Goal: Information Seeking & Learning: Check status

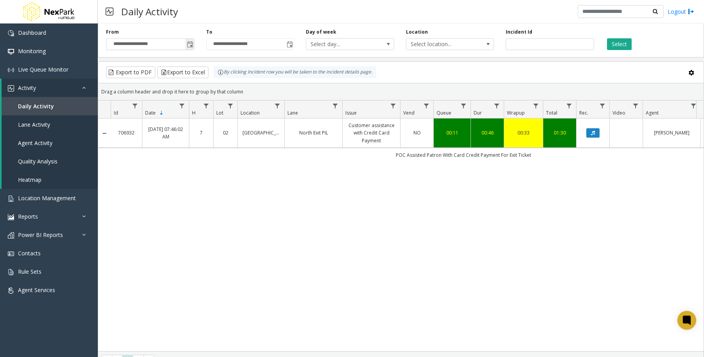
click at [187, 45] on span "Toggle popup" at bounding box center [190, 44] width 6 height 6
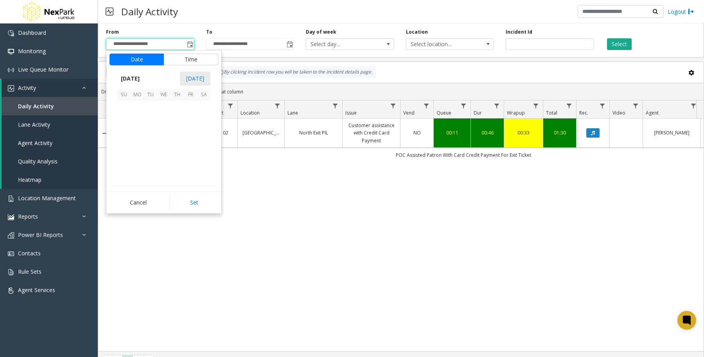
scroll to position [140153, 0]
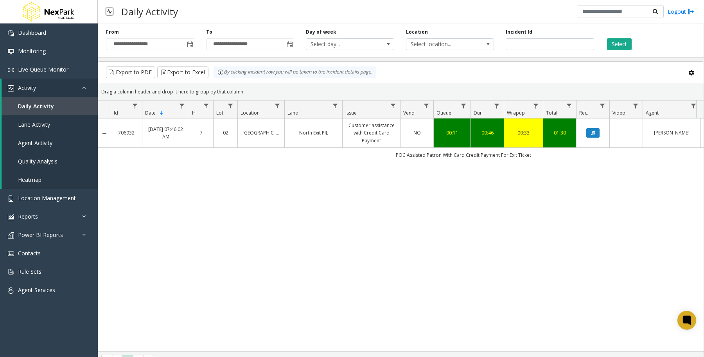
click at [452, 237] on div "706932 [DATE] 07:46:02 AM [GEOGRAPHIC_DATA] PIL Customer assistance with Credit…" at bounding box center [400, 234] width 605 height 233
click at [614, 46] on button "Select" at bounding box center [619, 44] width 25 height 12
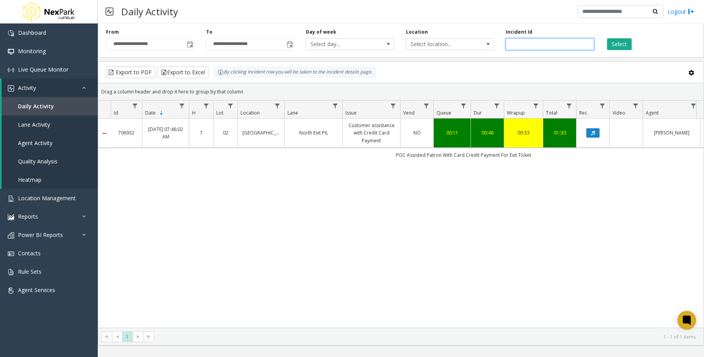
click at [542, 48] on input "******" at bounding box center [549, 44] width 88 height 12
type input "*"
click at [615, 42] on button "Select" at bounding box center [619, 44] width 25 height 12
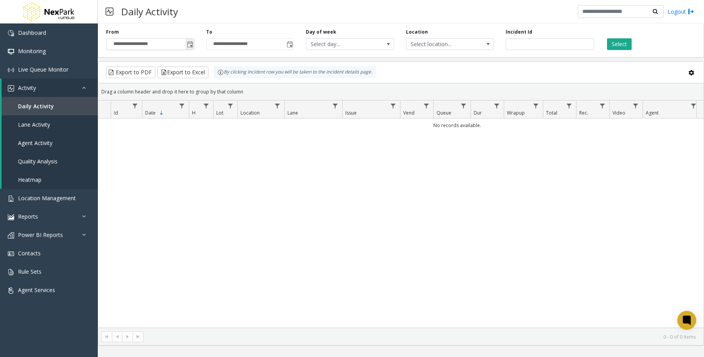
click at [192, 46] on span "Toggle popup" at bounding box center [190, 44] width 6 height 6
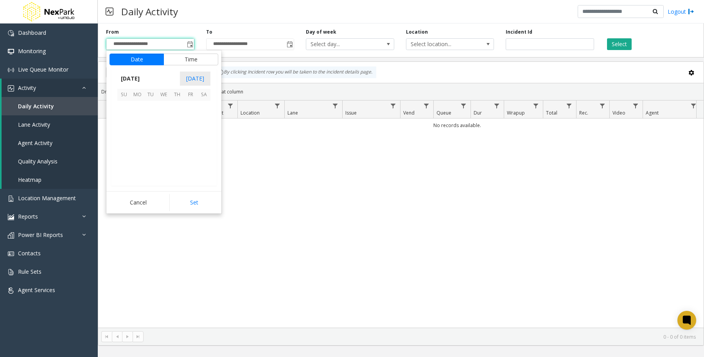
scroll to position [140153, 0]
click at [137, 161] on span "25" at bounding box center [137, 160] width 13 height 13
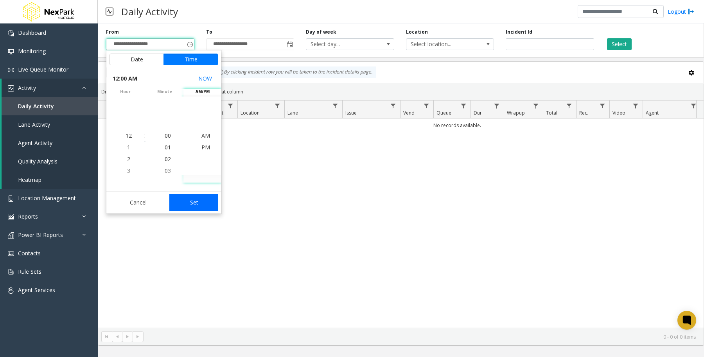
click at [183, 201] on button "Set" at bounding box center [193, 202] width 49 height 17
type input "**********"
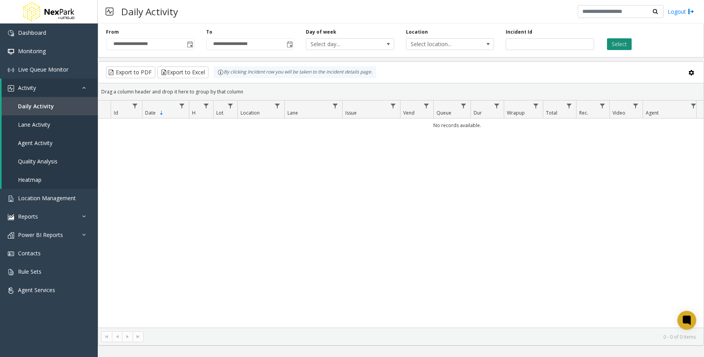
click at [622, 41] on button "Select" at bounding box center [619, 44] width 25 height 12
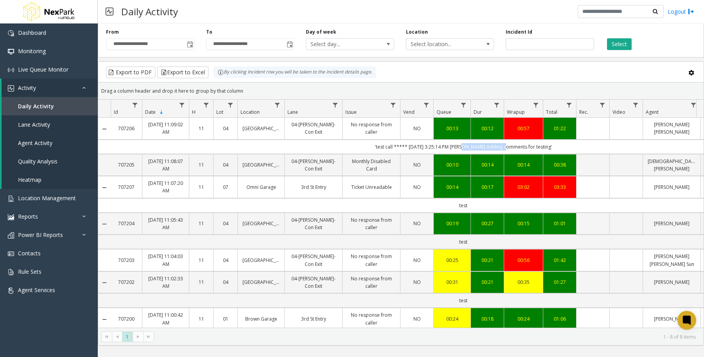
drag, startPoint x: 459, startPoint y: 147, endPoint x: 496, endPoint y: 145, distance: 37.9
click at [496, 145] on td "'test call ***** [DATE] 3:25:14 PM [PERSON_NAME] Adding comments for testing'" at bounding box center [463, 147] width 705 height 14
click at [474, 147] on td "'test call ***** [DATE] 3:25:14 PM [PERSON_NAME] Adding comments for testing'" at bounding box center [463, 147] width 705 height 14
click at [597, 128] on td "Data table" at bounding box center [592, 129] width 33 height 22
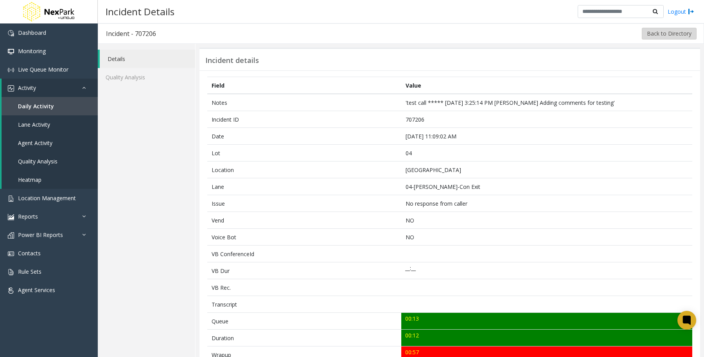
click at [673, 34] on button "Back to Directory" at bounding box center [669, 34] width 55 height 12
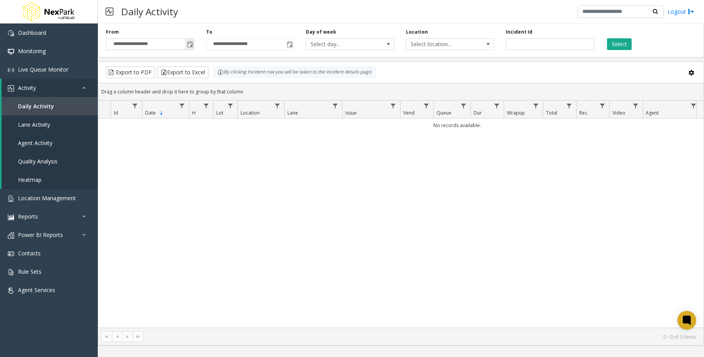
click at [193, 44] on span "Toggle popup" at bounding box center [189, 44] width 9 height 13
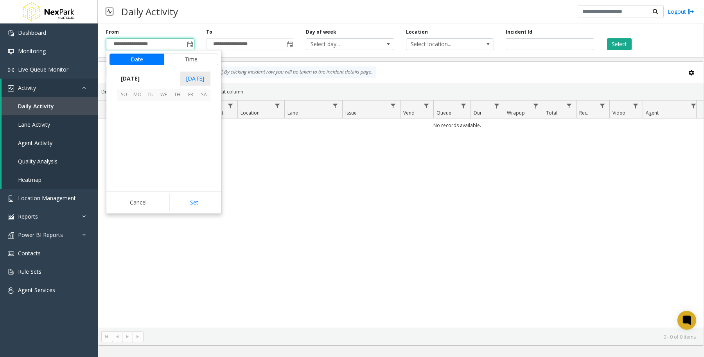
scroll to position [140153, 0]
click at [136, 160] on span "25" at bounding box center [137, 160] width 13 height 13
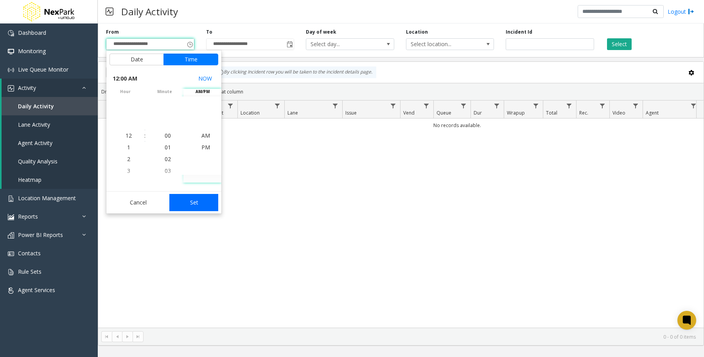
click at [202, 202] on button "Set" at bounding box center [193, 202] width 49 height 17
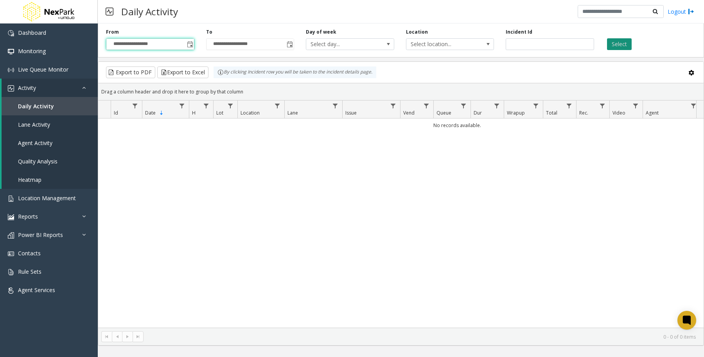
click at [625, 48] on button "Select" at bounding box center [619, 44] width 25 height 12
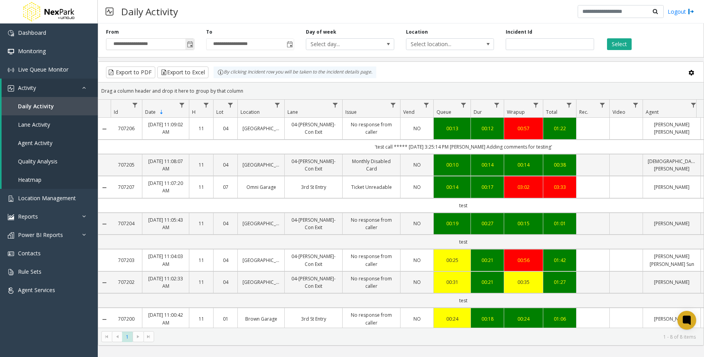
click at [190, 42] on span "Toggle popup" at bounding box center [190, 44] width 6 height 6
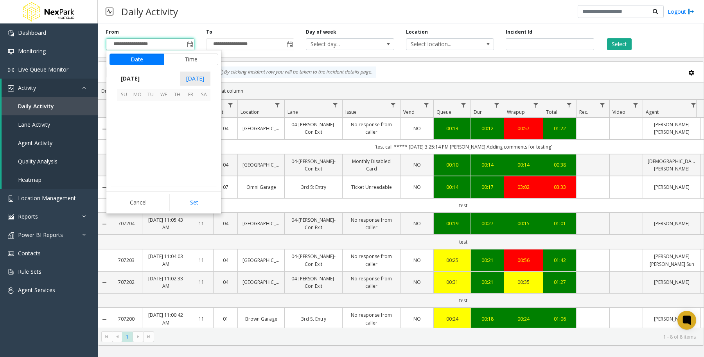
scroll to position [140153, 0]
click at [138, 136] on span "11" at bounding box center [137, 134] width 13 height 13
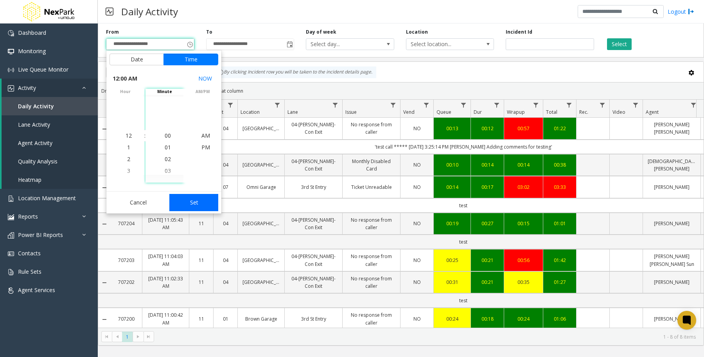
click at [181, 197] on button "Set" at bounding box center [193, 202] width 49 height 17
type input "**********"
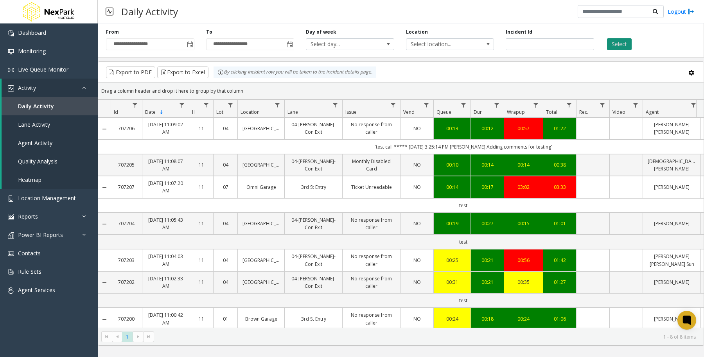
click at [622, 43] on button "Select" at bounding box center [619, 44] width 25 height 12
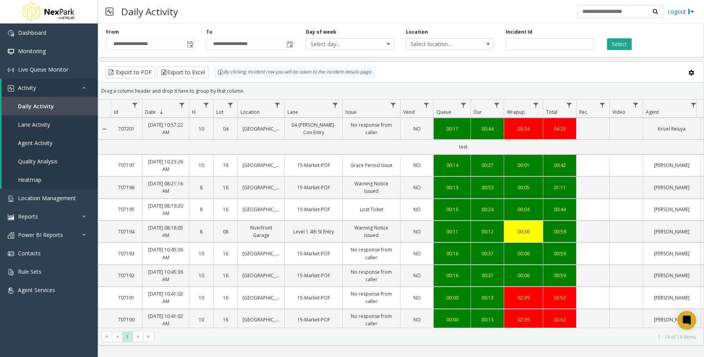
scroll to position [241, 0]
